Goal: Use online tool/utility: Utilize a website feature to perform a specific function

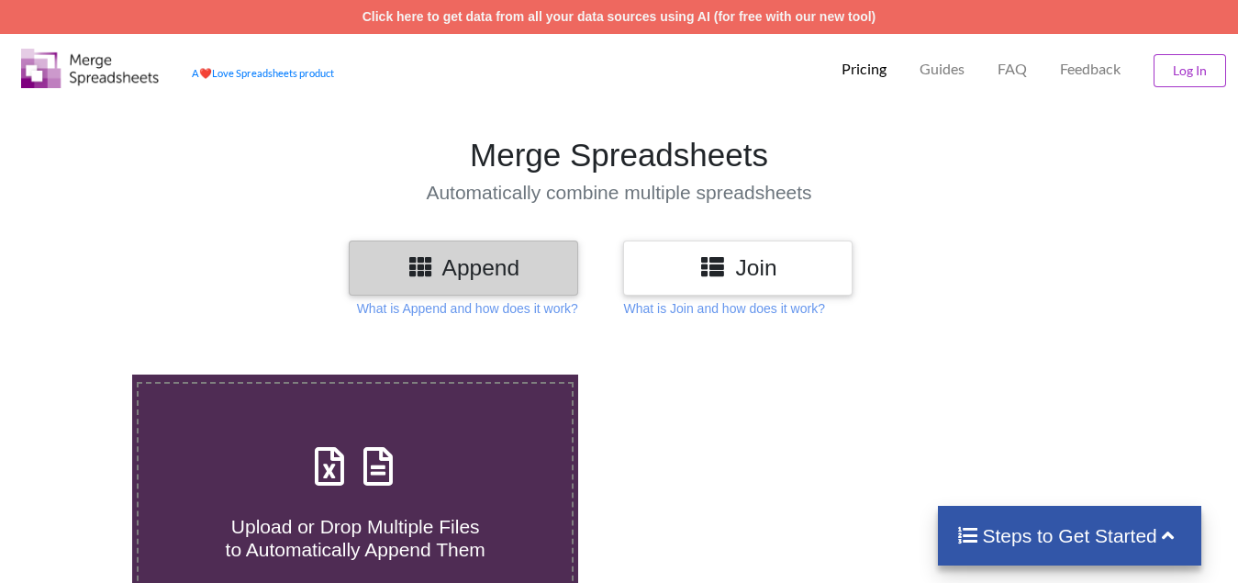
click at [340, 522] on span "Upload or Drop Multiple Files to Automatically Append Them" at bounding box center [356, 538] width 260 height 44
click at [83, 374] on input "Upload or Drop Multiple Files to Automatically Append Them" at bounding box center [83, 374] width 0 height 0
type input "C:\fakepath\Copy - 13(1).xlsx"
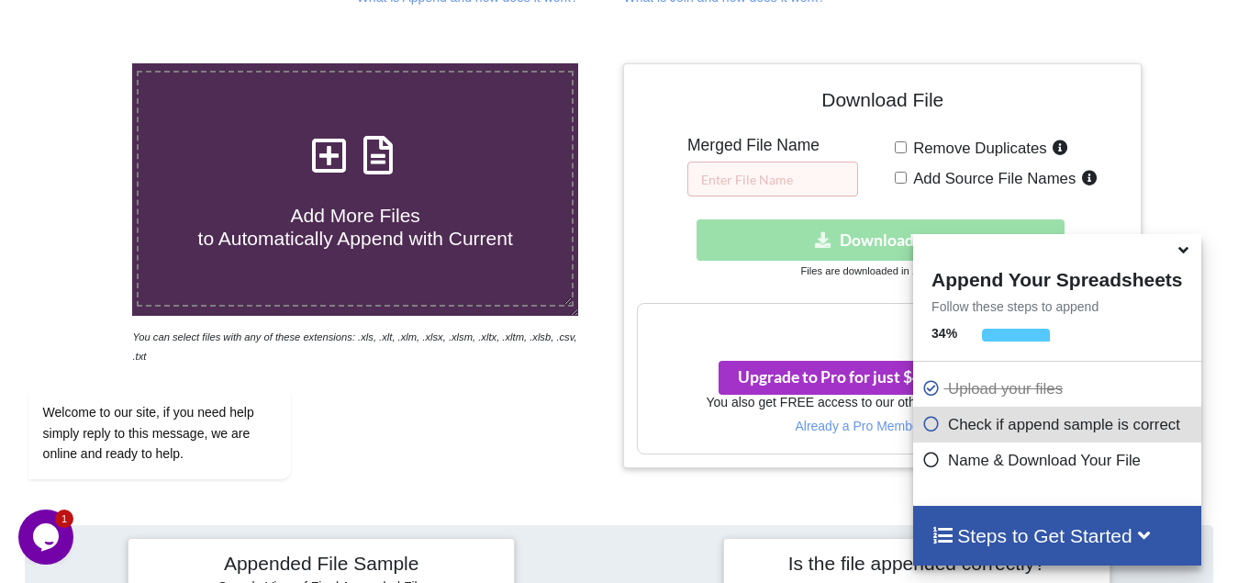
scroll to position [284, 0]
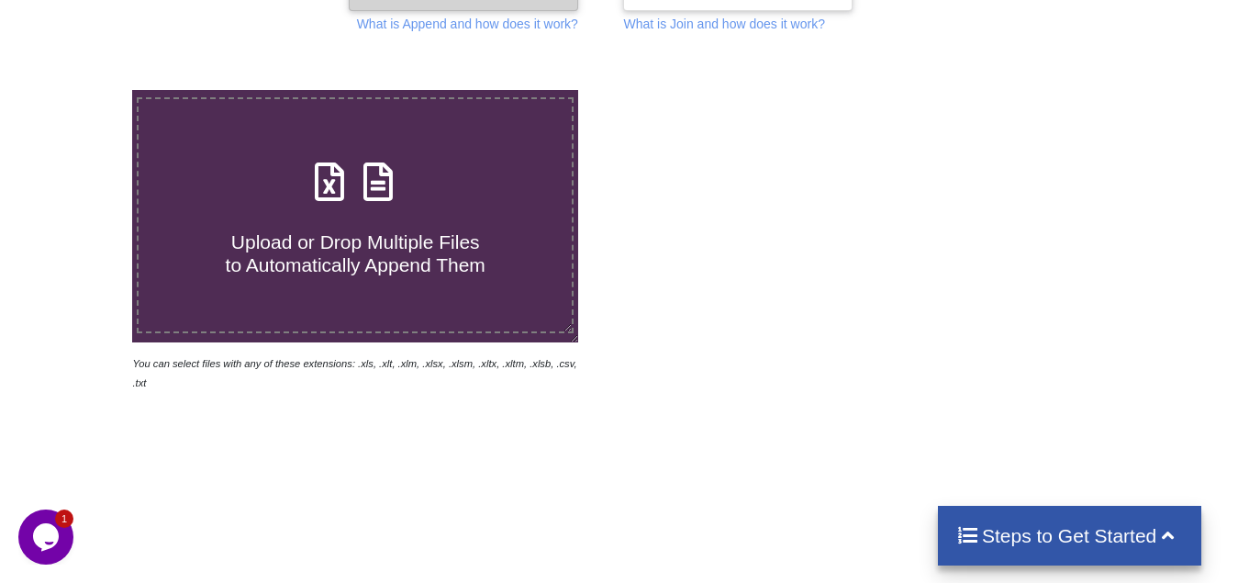
click at [297, 259] on span "Upload or Drop Multiple Files to Automatically Append Them" at bounding box center [356, 253] width 260 height 44
click at [83, 90] on input "Upload or Drop Multiple Files to Automatically Append Them" at bounding box center [83, 90] width 0 height 0
type input "C:\fakepath\Copy - 13(1).xlsx"
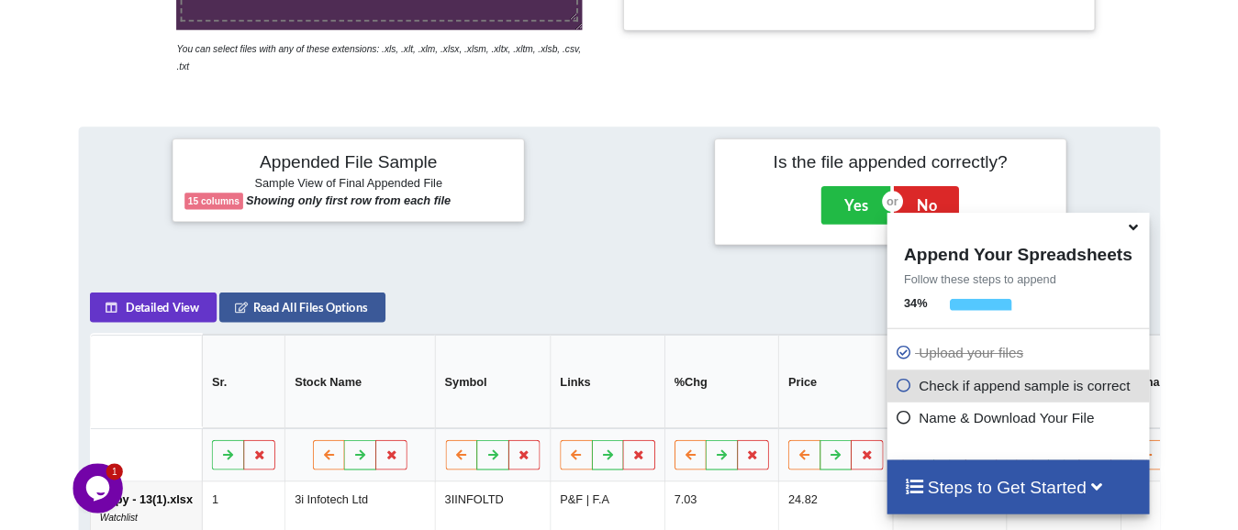
scroll to position [254, 0]
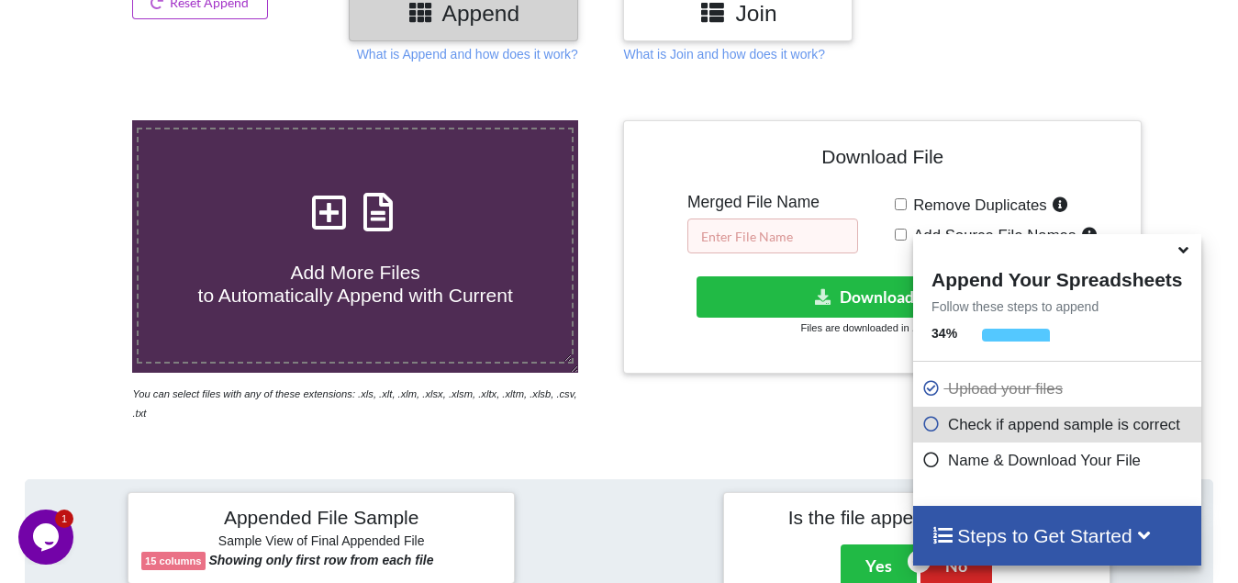
click at [788, 251] on input "text" at bounding box center [772, 235] width 171 height 35
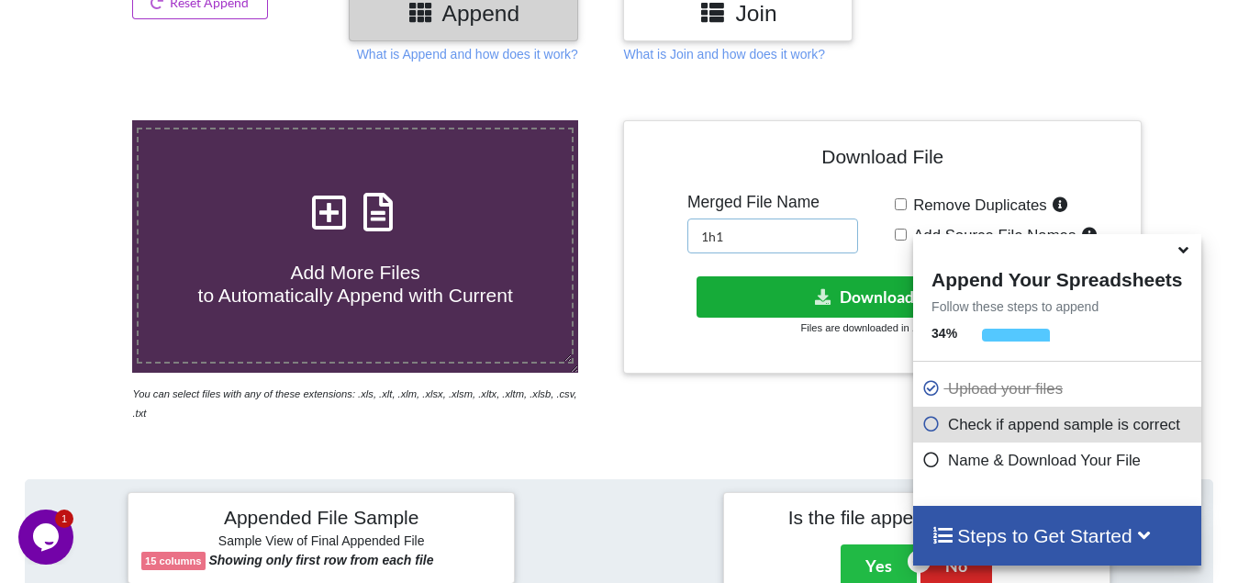
type input "1h1"
click at [823, 297] on icon at bounding box center [823, 296] width 19 height 14
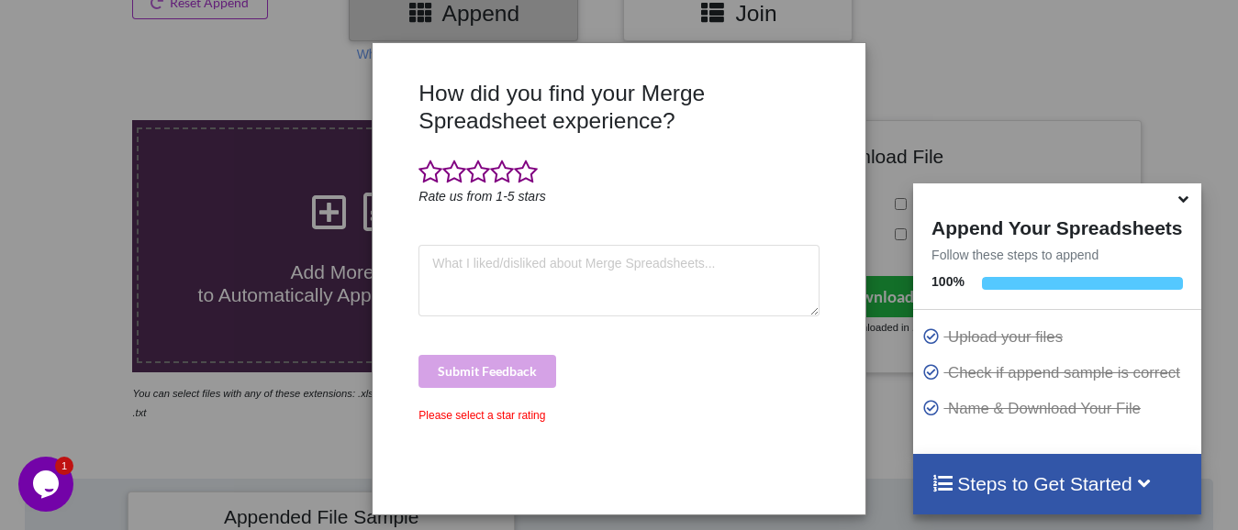
click at [1, 285] on div "How did you find your Merge Spreadsheet experience? Rate us from 1-5 stars Subm…" at bounding box center [619, 265] width 1238 height 530
click at [242, 192] on div "How did you find your Merge Spreadsheet experience? Rate us from 1-5 stars Subm…" at bounding box center [619, 265] width 1238 height 530
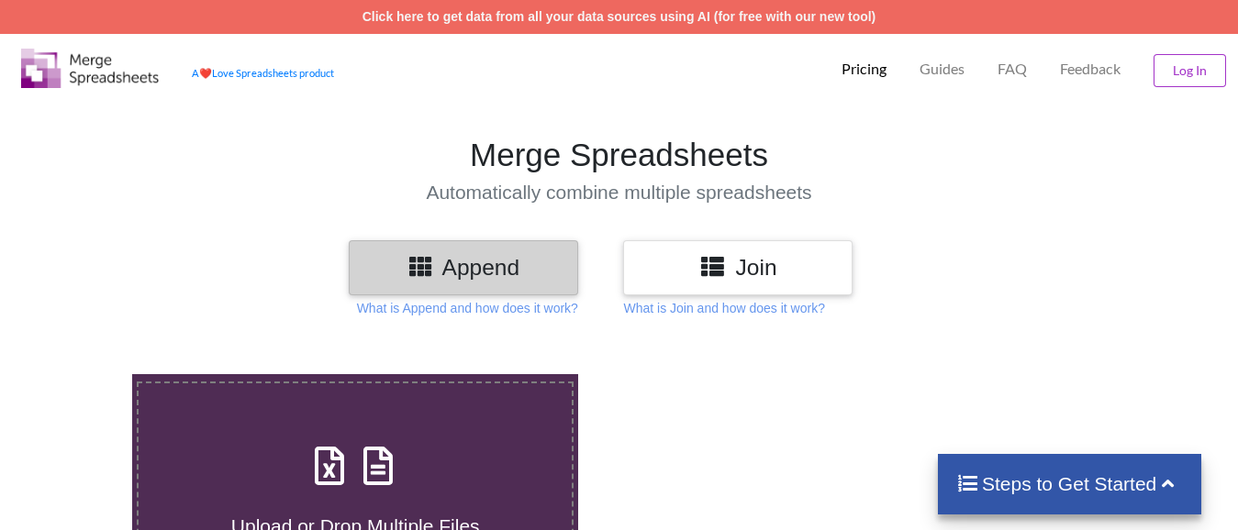
scroll to position [254, 0]
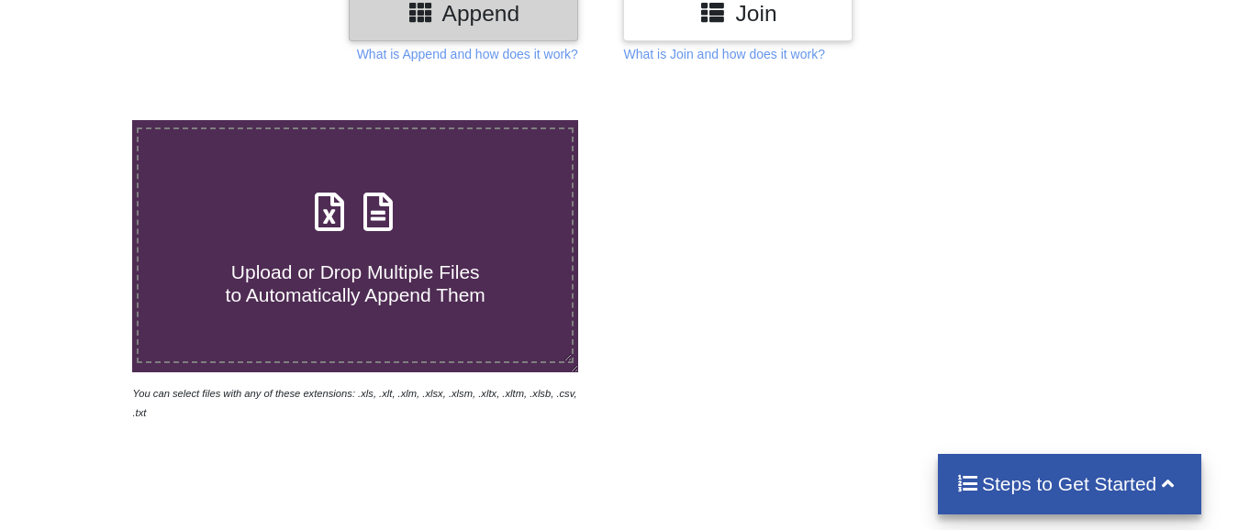
click at [294, 277] on span "Upload or Drop Multiple Files to Automatically Append Them" at bounding box center [356, 284] width 260 height 44
click at [83, 120] on input "Upload or Drop Multiple Files to Automatically Append Them" at bounding box center [83, 120] width 0 height 0
type input "C:\fakepath\Copy - 15(1).xlsx"
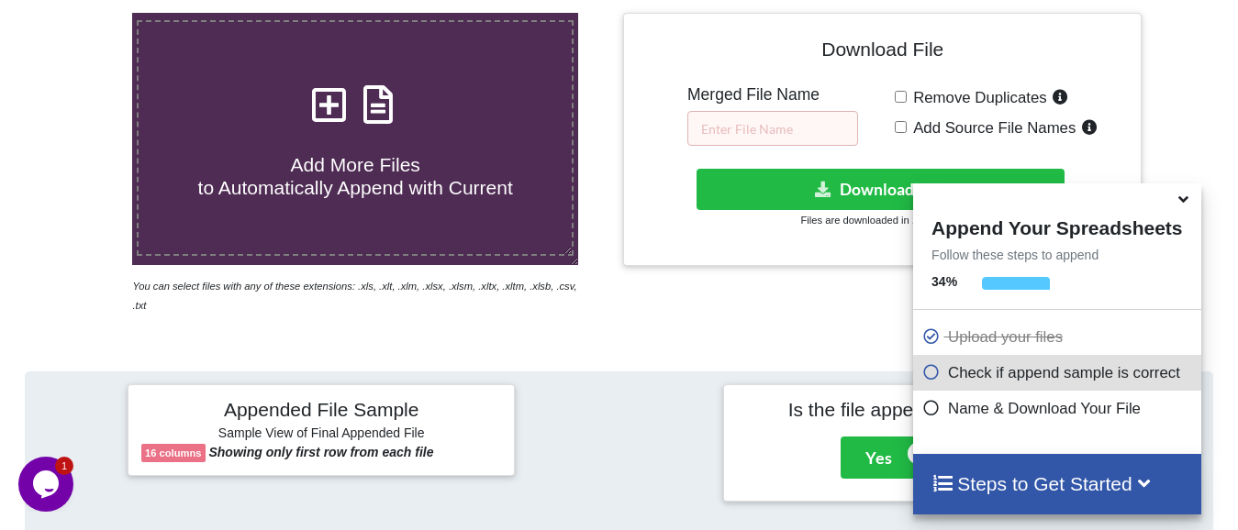
scroll to position [254, 0]
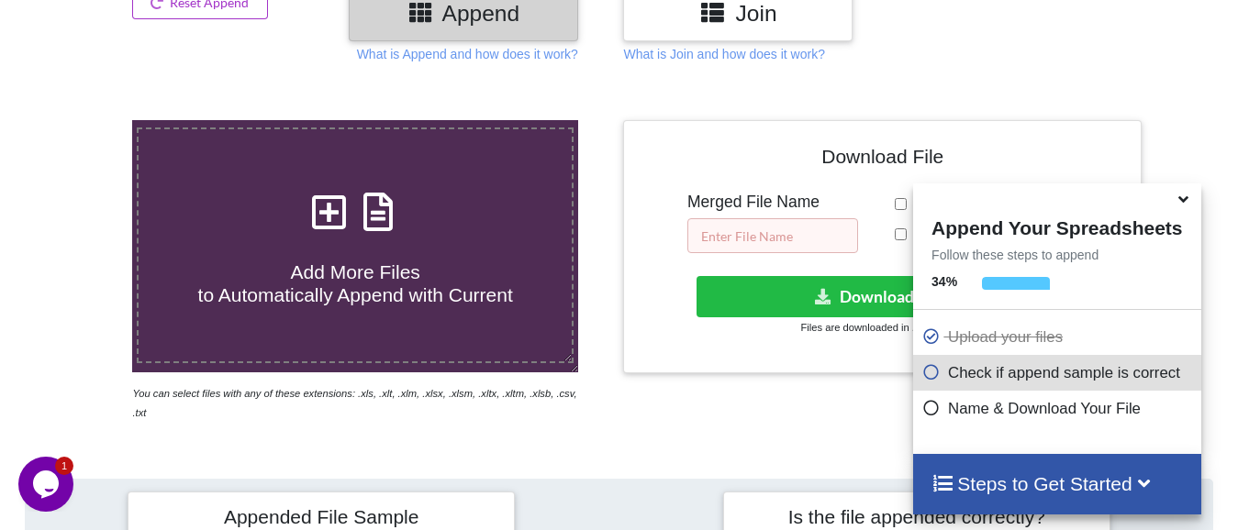
click at [800, 235] on input "text" at bounding box center [772, 235] width 171 height 35
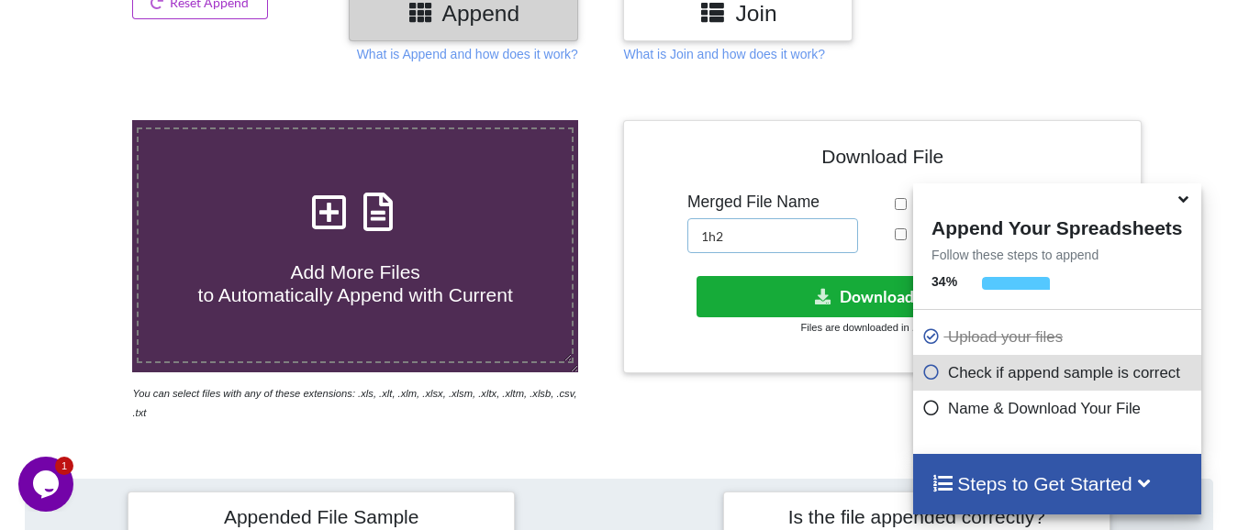
type input "1h2"
click at [856, 295] on button "Download File" at bounding box center [881, 296] width 368 height 41
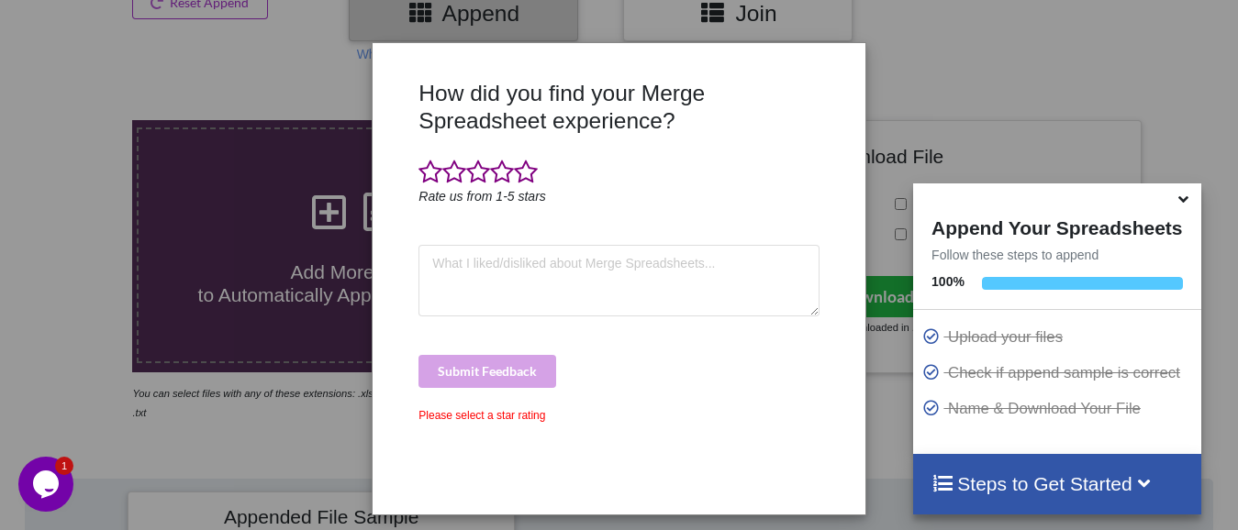
click at [21, 330] on div "How did you find your Merge Spreadsheet experience? Rate us from 1-5 stars Subm…" at bounding box center [619, 265] width 1238 height 530
click at [308, 277] on div "How did you find your Merge Spreadsheet experience? Rate us from 1-5 stars Subm…" at bounding box center [619, 265] width 1238 height 530
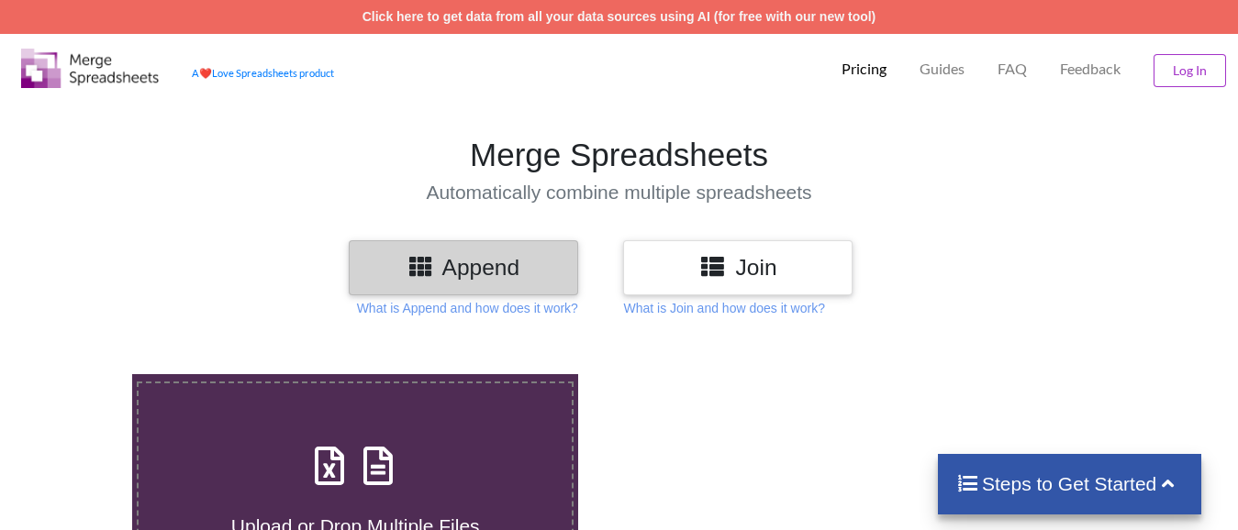
scroll to position [254, 0]
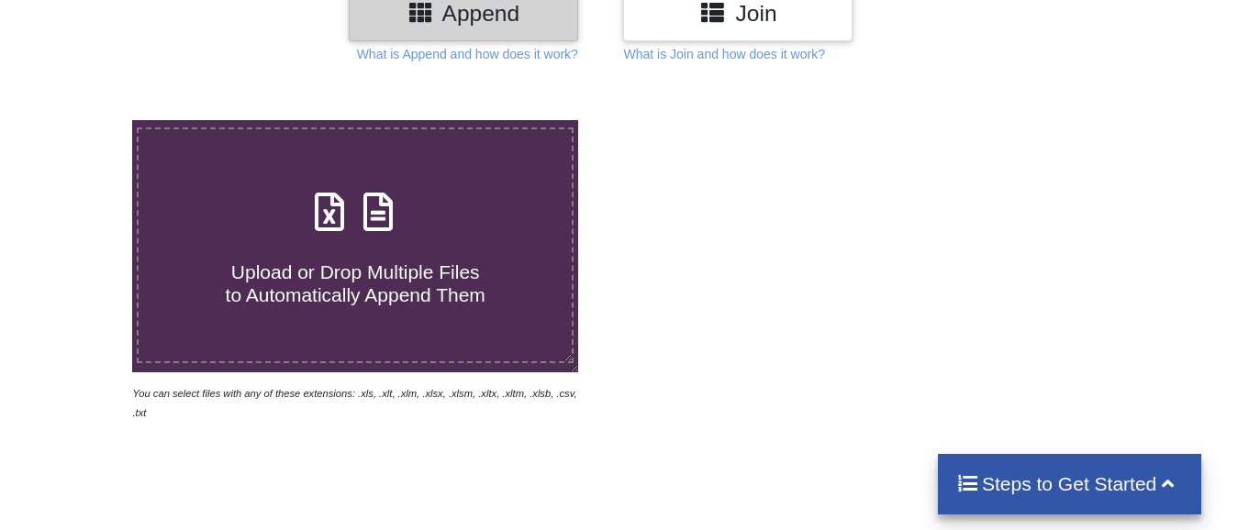
drag, startPoint x: 0, startPoint y: 0, endPoint x: 327, endPoint y: 285, distance: 433.8
click at [327, 285] on span "Upload or Drop Multiple Files to Automatically Append Them" at bounding box center [356, 284] width 260 height 44
click at [83, 120] on input "Upload or Drop Multiple Files to Automatically Append Them" at bounding box center [83, 120] width 0 height 0
type input "C:\fakepath\1h1.xlsx"
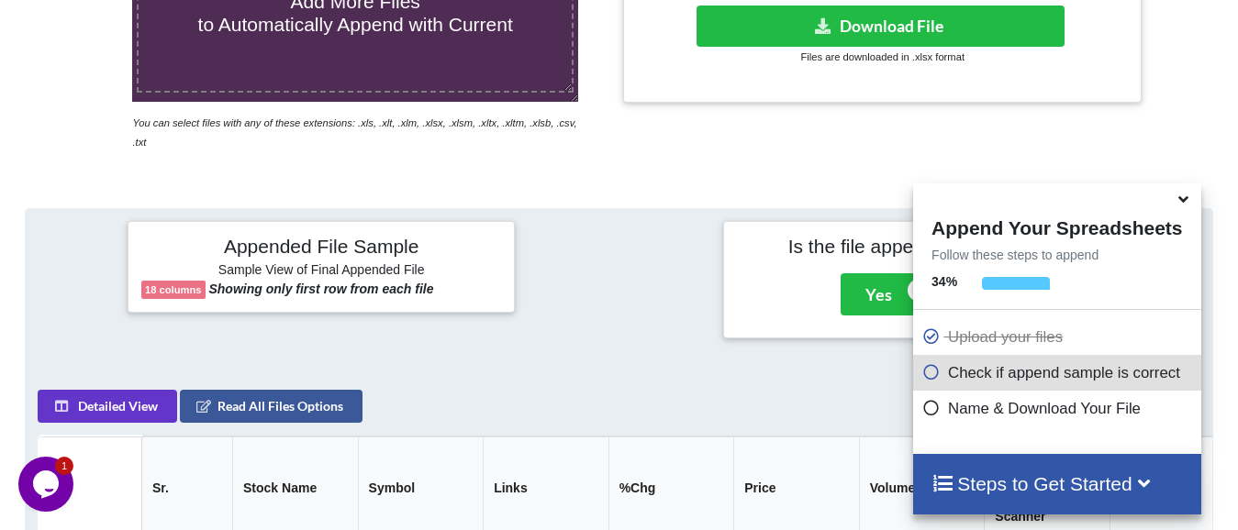
scroll to position [162, 0]
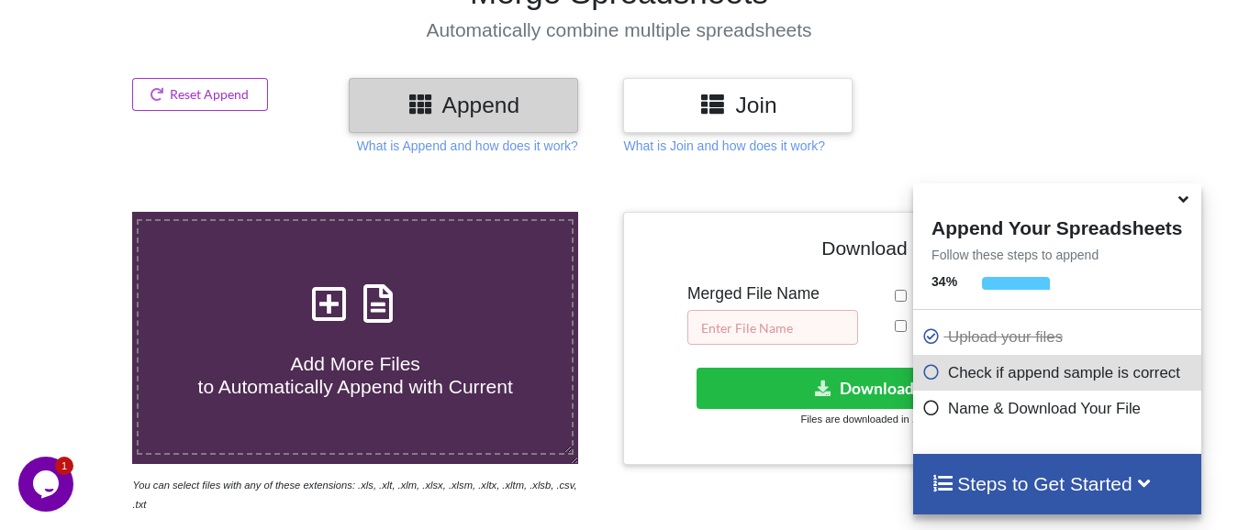
click at [800, 335] on input "text" at bounding box center [772, 327] width 171 height 35
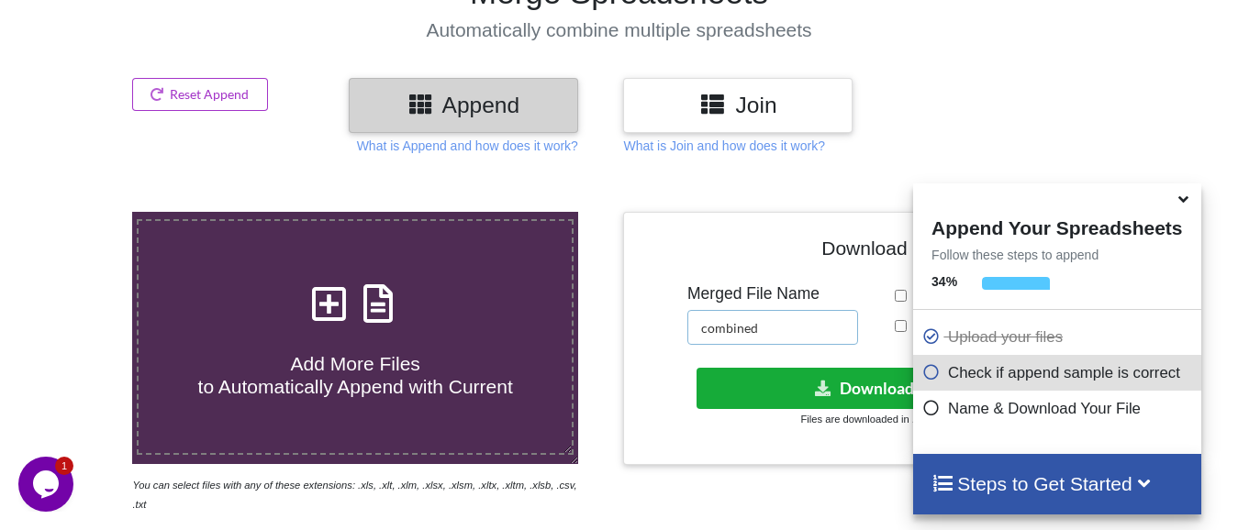
type input "combined"
click at [847, 396] on button "Download File" at bounding box center [881, 388] width 368 height 41
